Goal: Task Accomplishment & Management: Manage account settings

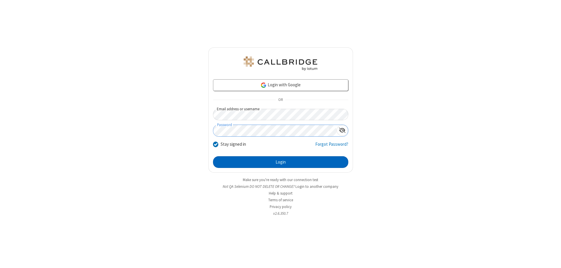
click at [281, 162] on button "Login" at bounding box center [280, 162] width 135 height 12
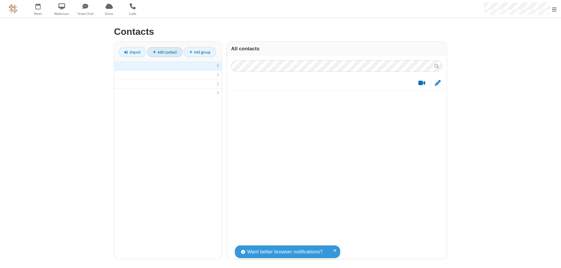
click at [168, 69] on link at bounding box center [168, 65] width 108 height 9
click at [165, 52] on link "Add contact" at bounding box center [164, 52] width 35 height 10
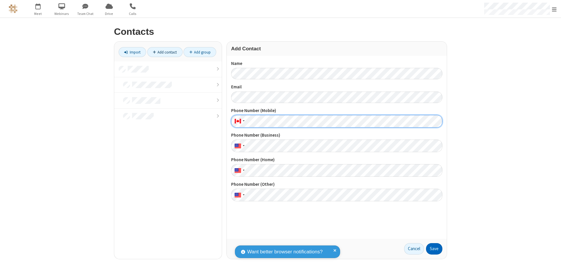
click at [434, 248] on button "Save" at bounding box center [434, 249] width 16 height 12
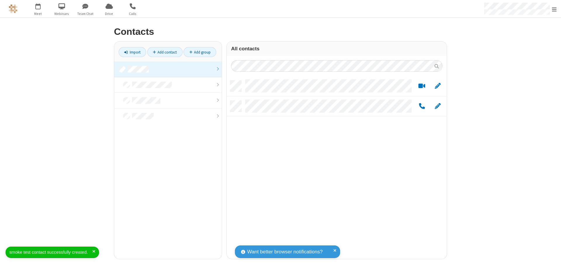
scroll to position [178, 216]
click at [165, 52] on link "Add contact" at bounding box center [164, 52] width 35 height 10
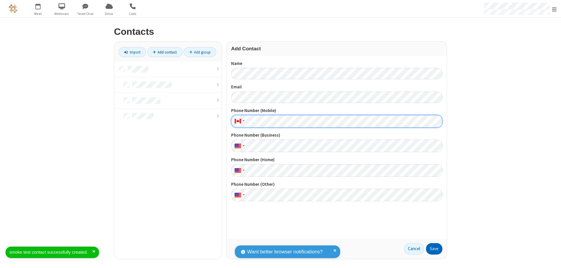
click at [434, 248] on button "Save" at bounding box center [434, 249] width 16 height 12
